Goal: Transaction & Acquisition: Purchase product/service

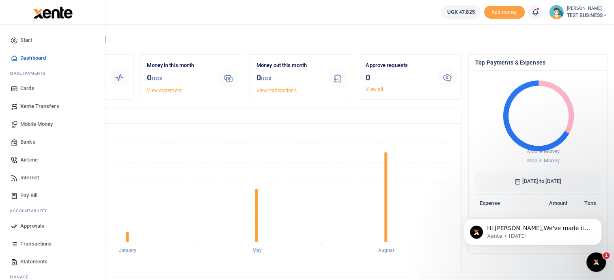
click at [37, 105] on span "Xente Transfers" at bounding box center [39, 106] width 39 height 8
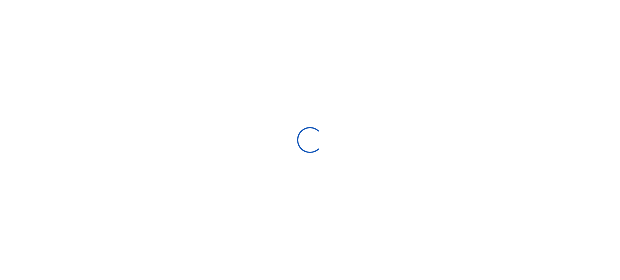
select select
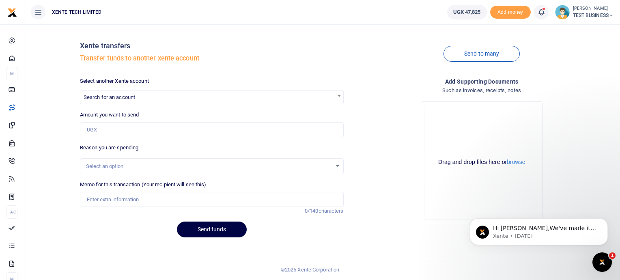
click at [337, 96] on b at bounding box center [338, 96] width 3 height 2
click at [119, 95] on span "Search for an account" at bounding box center [110, 97] width 52 height 6
click at [121, 98] on span "Search for an account" at bounding box center [110, 97] width 52 height 6
type input "xente"
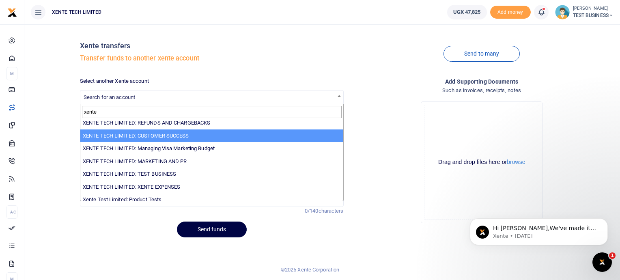
scroll to position [12, 0]
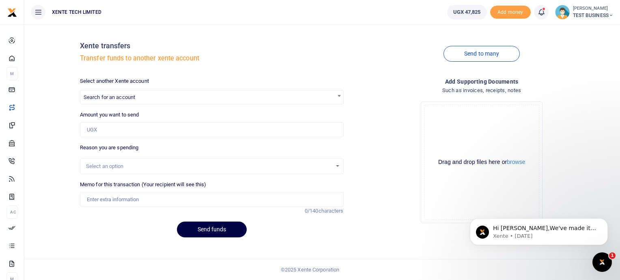
click at [49, 60] on div "Xente transfers Transfer funds to another xente account Send to many Select ano…" at bounding box center [322, 137] width 589 height 213
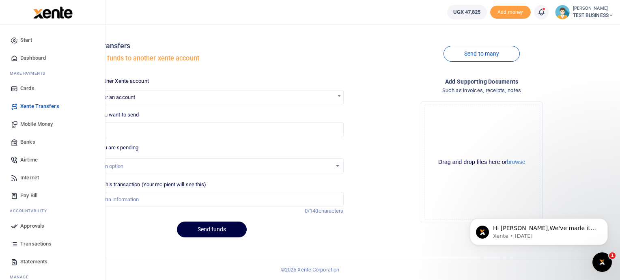
click at [31, 124] on span "Mobile Money" at bounding box center [36, 124] width 32 height 8
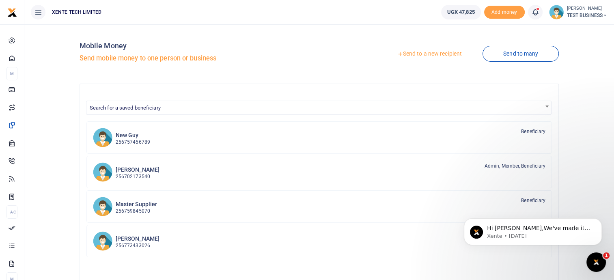
click at [430, 52] on link "Send to a new recipient" at bounding box center [429, 54] width 106 height 15
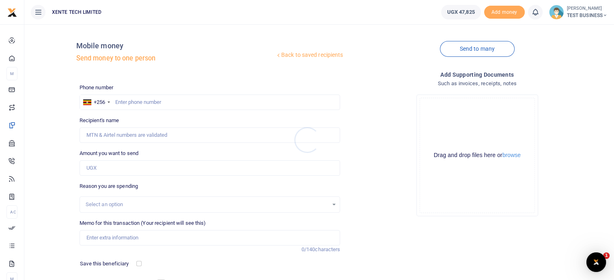
click at [126, 101] on div at bounding box center [307, 140] width 614 height 280
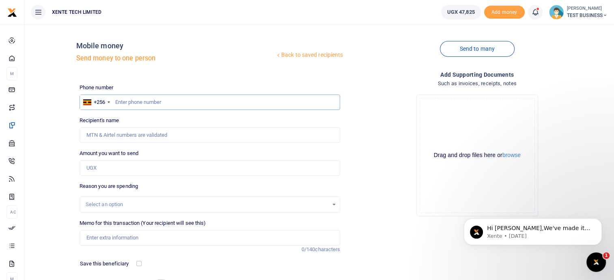
click at [125, 101] on input "text" at bounding box center [210, 102] width 261 height 15
type input "704942712"
type input "Joseph Senyonga"
click at [145, 102] on input "704942712" at bounding box center [210, 102] width 261 height 15
type input "704342712"
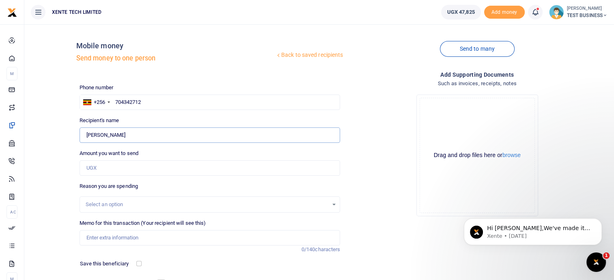
click at [180, 142] on input "Found" at bounding box center [210, 134] width 261 height 15
type input "David Omongot"
click at [98, 168] on input "Amount you want to send" at bounding box center [210, 167] width 261 height 15
type input "10,000"
click at [258, 234] on input "Memo for this transaction (Your recipient will see this)" at bounding box center [210, 237] width 261 height 15
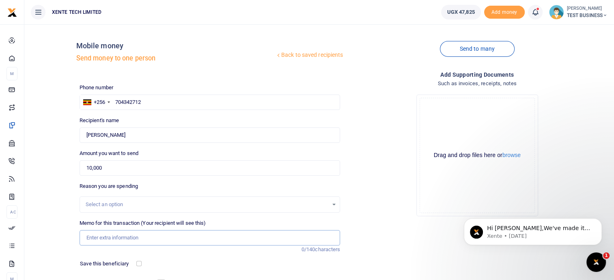
type input "Testing with ENERGROW"
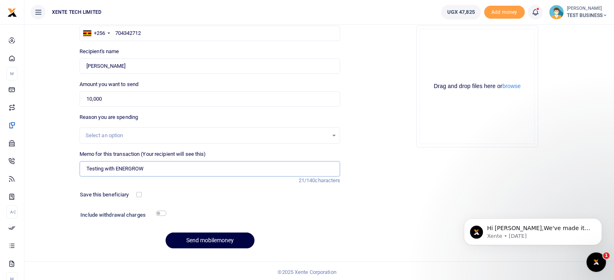
scroll to position [71, 0]
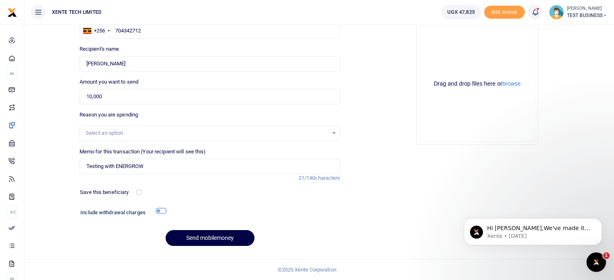
click at [162, 210] on input "checkbox" at bounding box center [161, 210] width 11 height 5
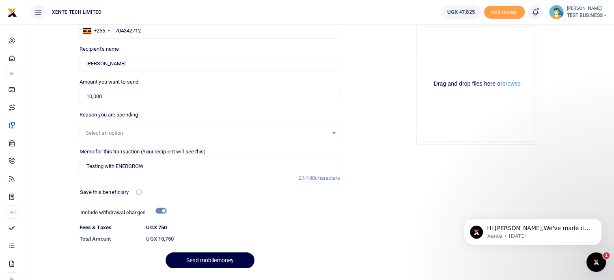
click at [162, 210] on input "checkbox" at bounding box center [161, 210] width 11 height 5
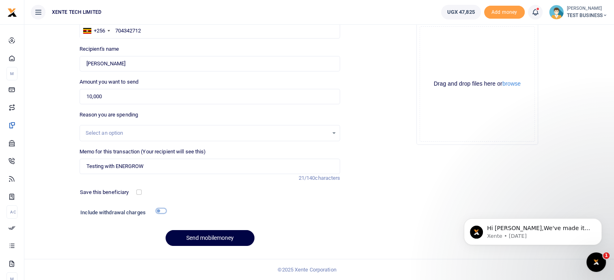
click at [162, 210] on input "checkbox" at bounding box center [161, 210] width 11 height 5
checkbox input "true"
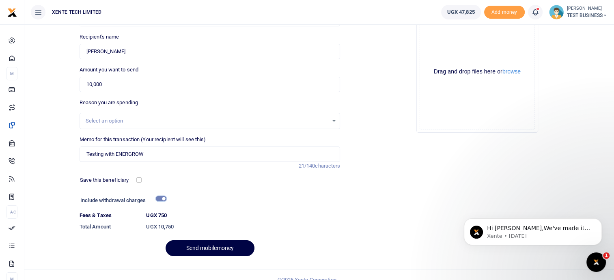
scroll to position [94, 0]
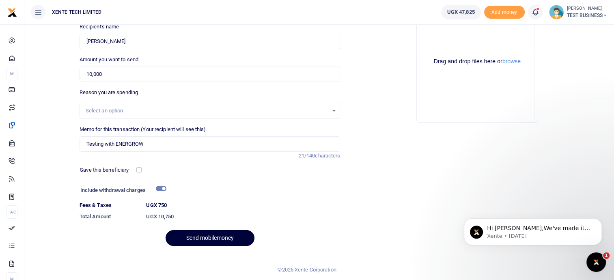
click at [212, 236] on button "Send mobilemoney" at bounding box center [209, 238] width 89 height 16
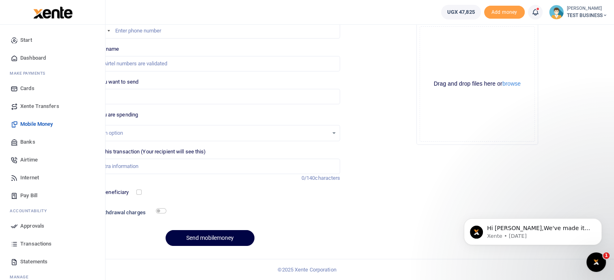
click at [29, 227] on span "Approvals" at bounding box center [32, 226] width 24 height 8
click at [26, 224] on span "Approvals" at bounding box center [32, 226] width 24 height 8
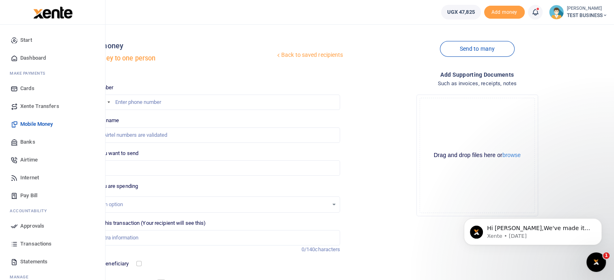
click at [24, 226] on span "Approvals" at bounding box center [32, 226] width 24 height 8
click at [29, 142] on span "Banks" at bounding box center [27, 142] width 15 height 8
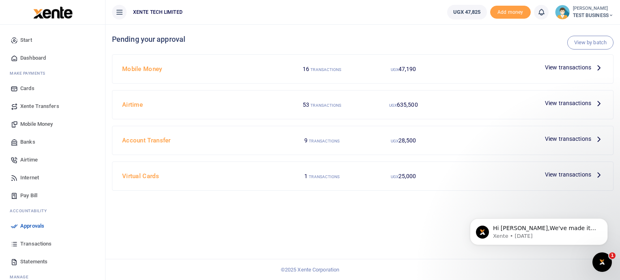
click at [565, 69] on span "View transactions" at bounding box center [568, 67] width 46 height 9
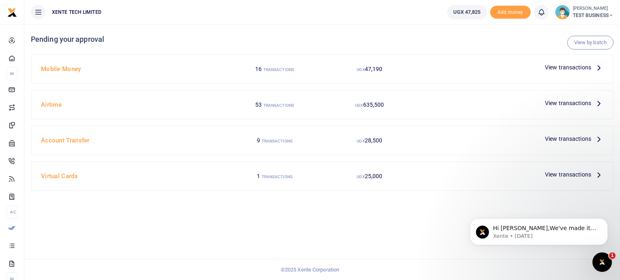
click at [595, 69] on icon at bounding box center [598, 67] width 9 height 9
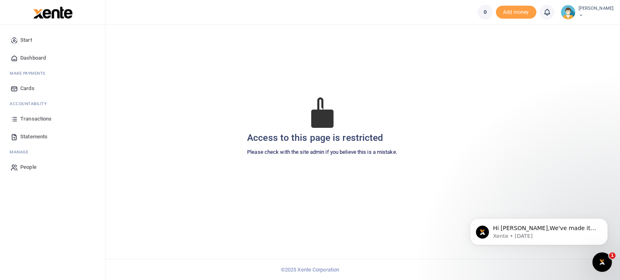
click at [28, 58] on span "Dashboard" at bounding box center [33, 58] width 26 height 8
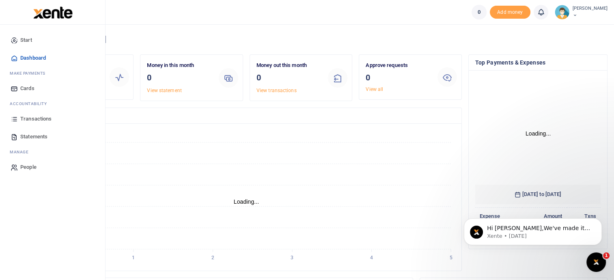
click at [27, 58] on span "Dashboard" at bounding box center [33, 58] width 26 height 8
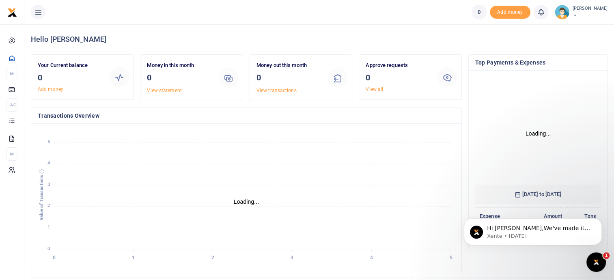
click at [36, 9] on icon at bounding box center [38, 12] width 8 height 9
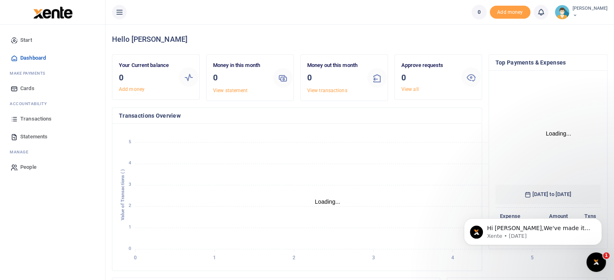
scroll to position [127, 99]
click at [21, 58] on span "Dashboard" at bounding box center [33, 58] width 26 height 8
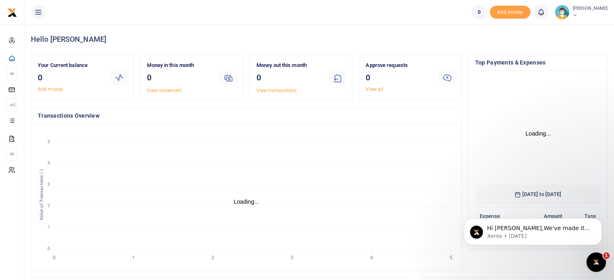
click at [38, 12] on icon at bounding box center [38, 12] width 8 height 9
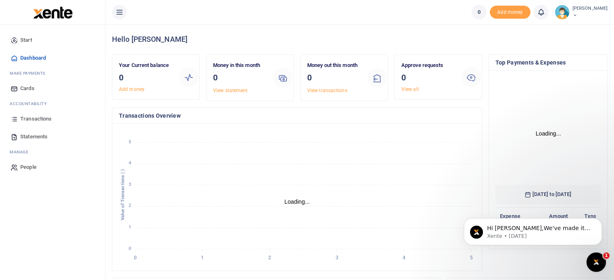
click at [34, 120] on span "Transactions" at bounding box center [35, 119] width 31 height 8
